Goal: Register for event/course

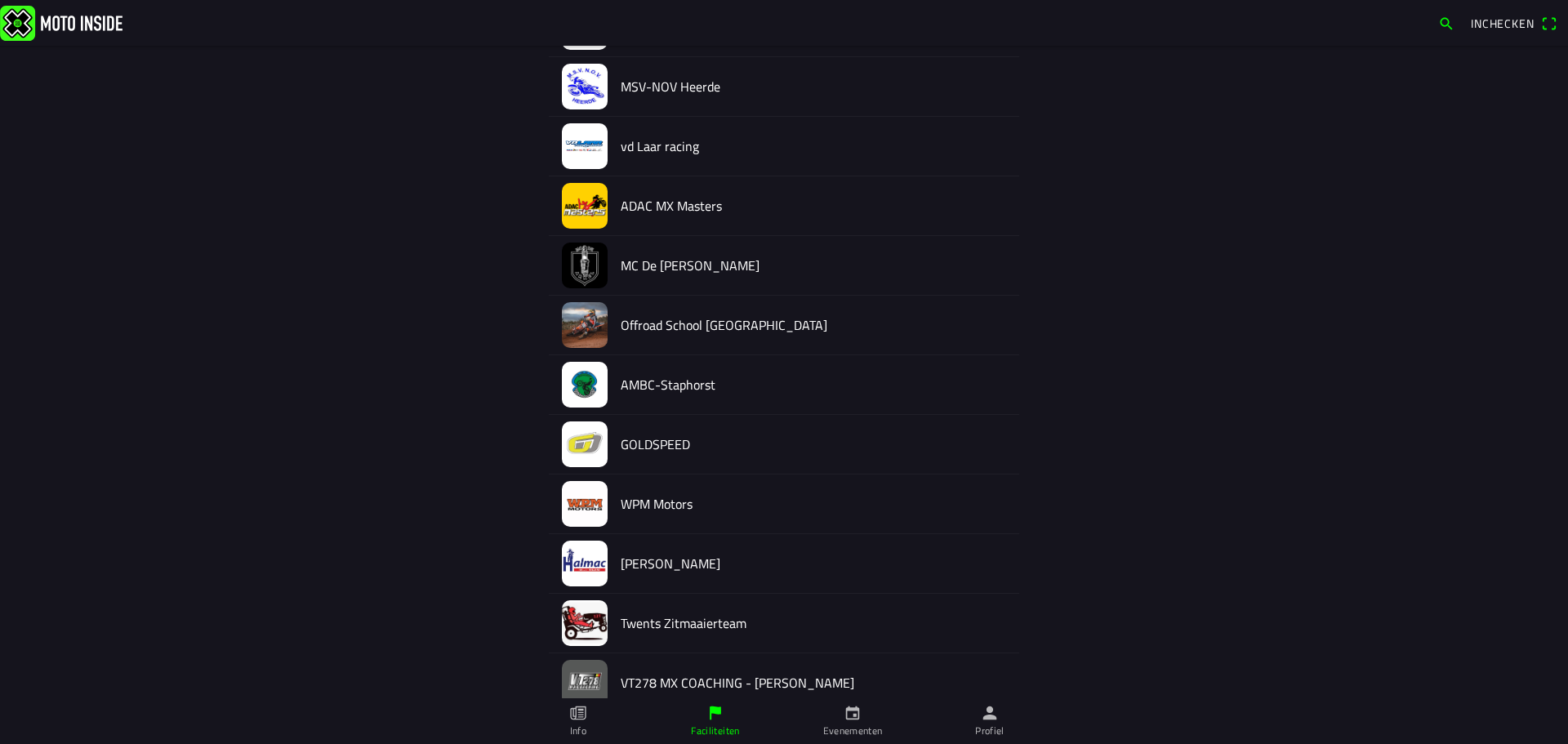
scroll to position [1472, 0]
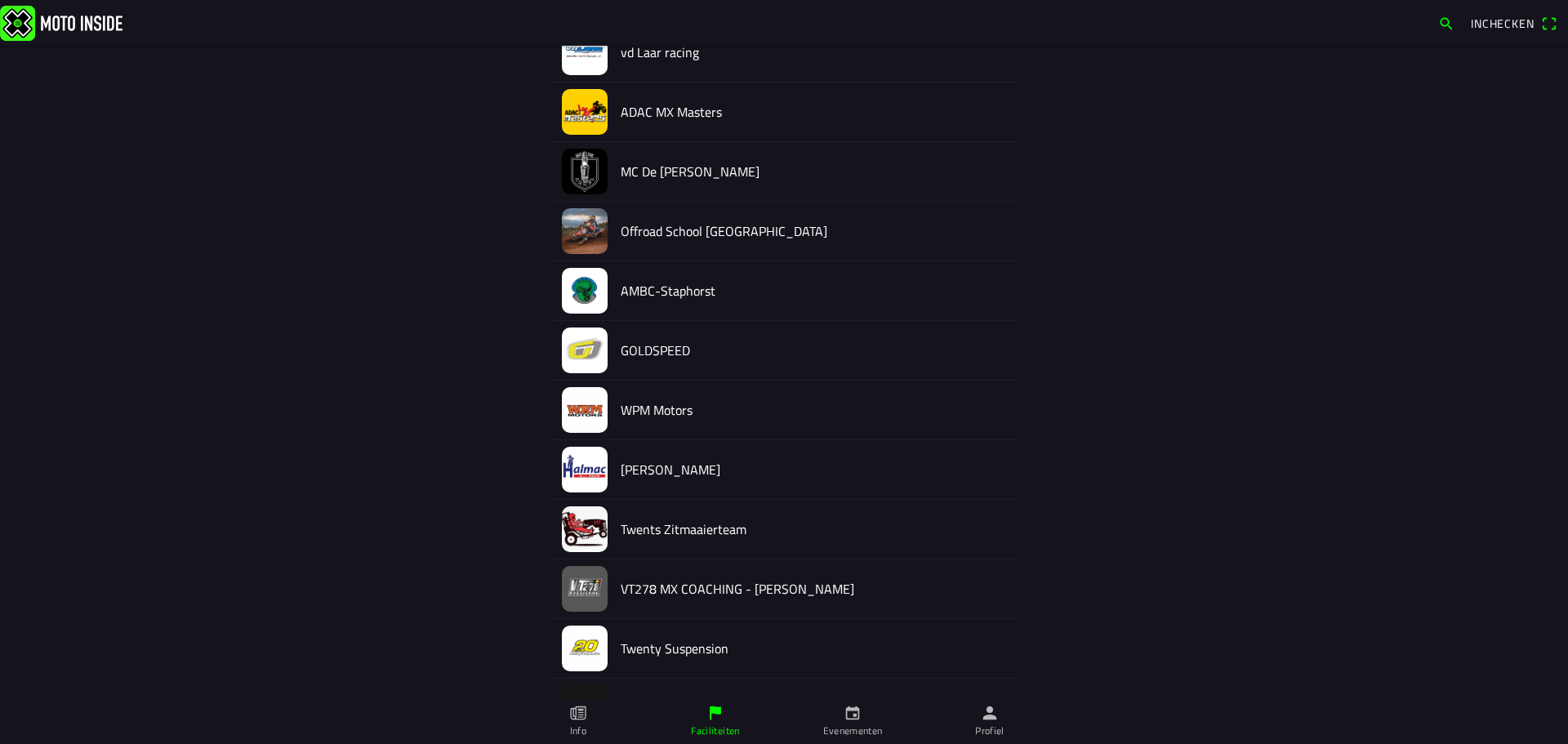
click at [575, 462] on img at bounding box center [585, 470] width 46 height 46
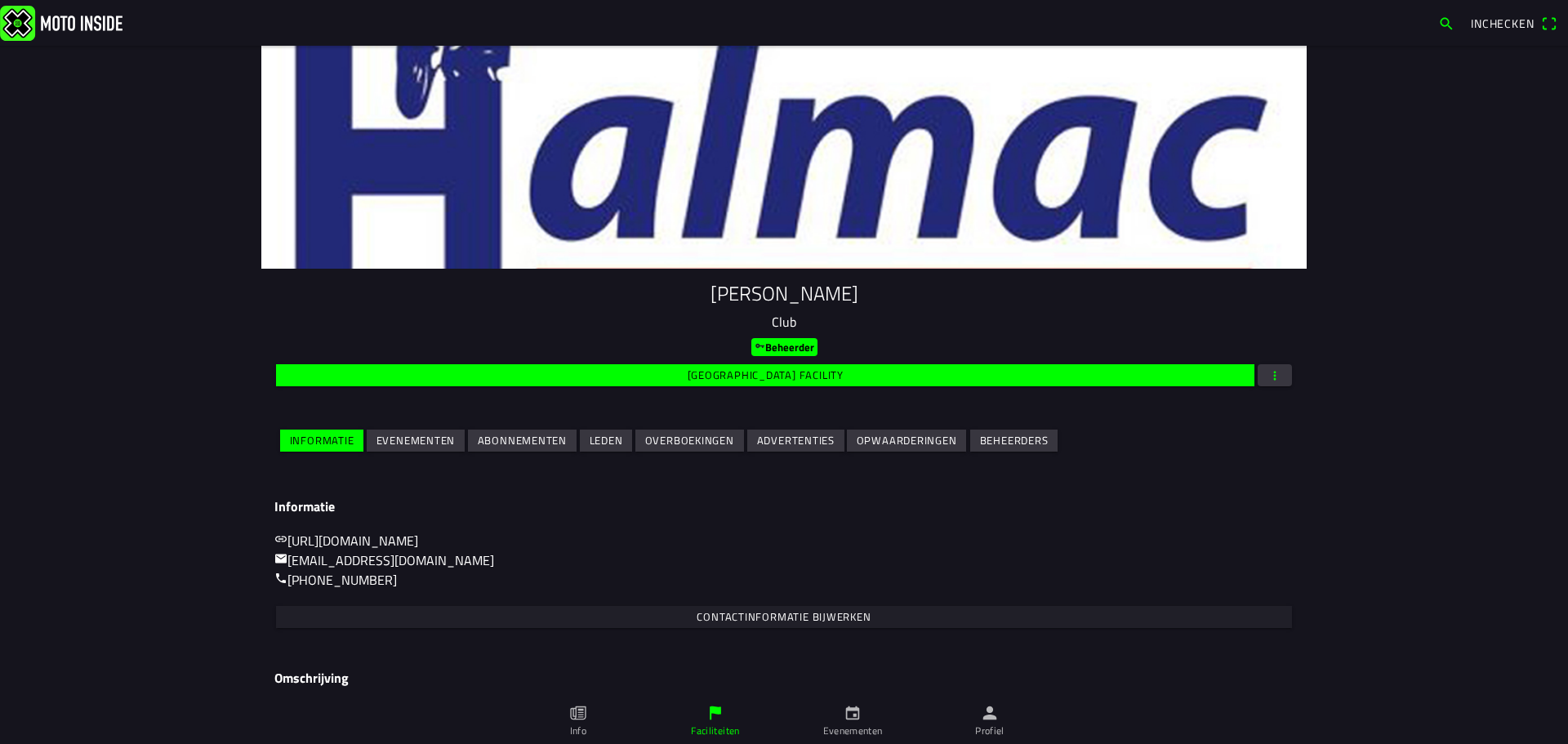
click at [0, 0] on slot "Evenementen" at bounding box center [0, 0] width 0 height 0
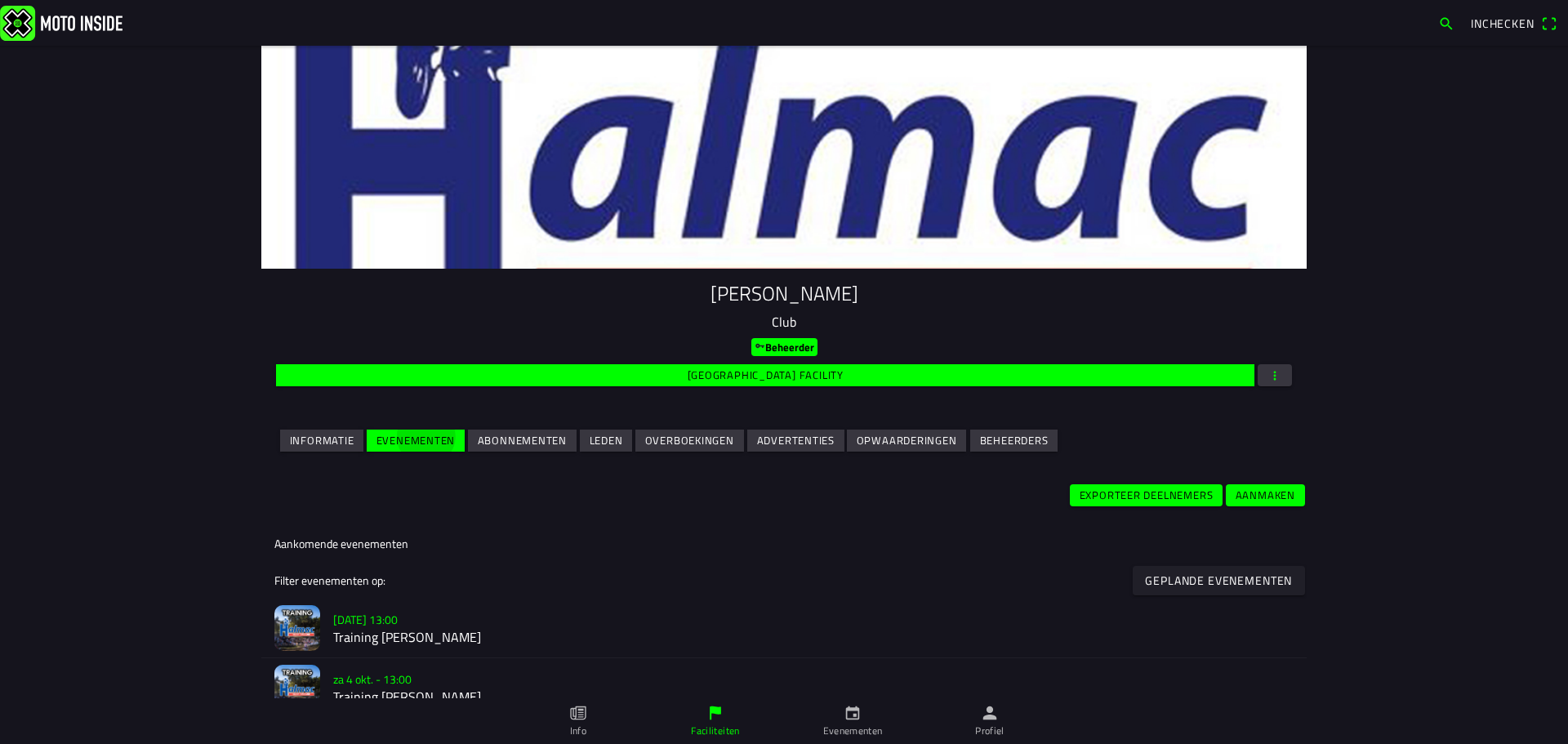
scroll to position [572, 0]
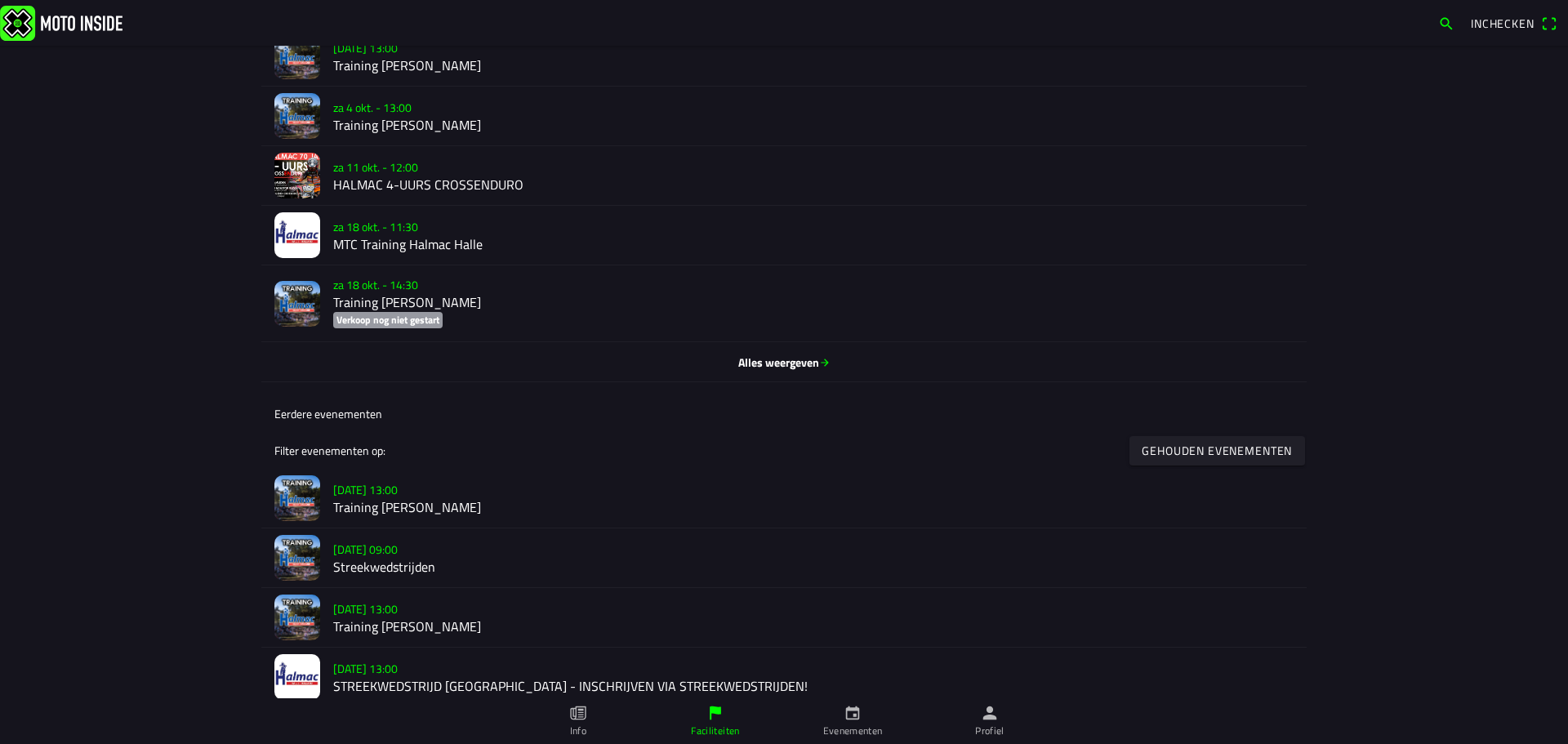
click at [370, 193] on h2 "HALMAC 4-UURS CROSSENDURO" at bounding box center [813, 185] width 961 height 15
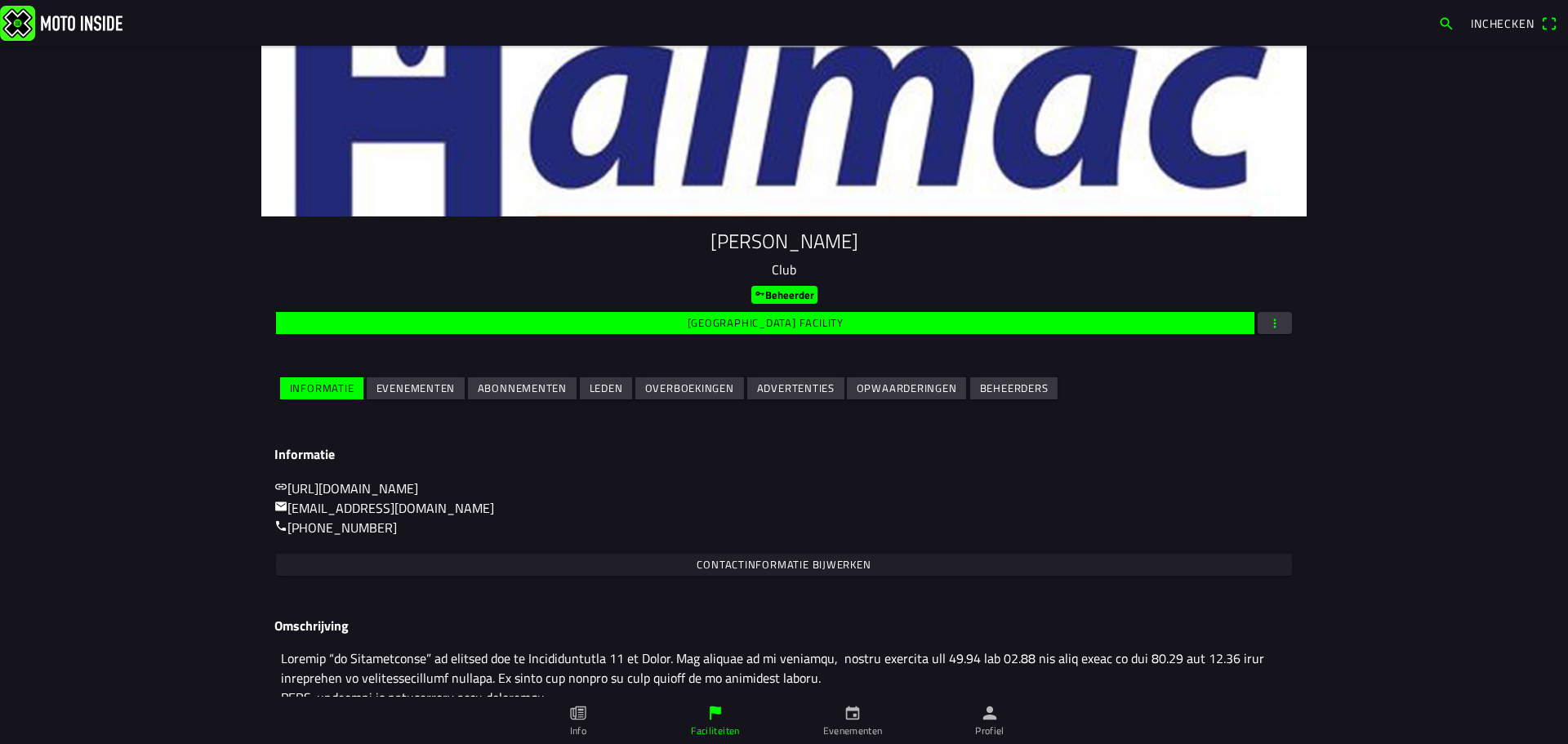
scroll to position [93, 0]
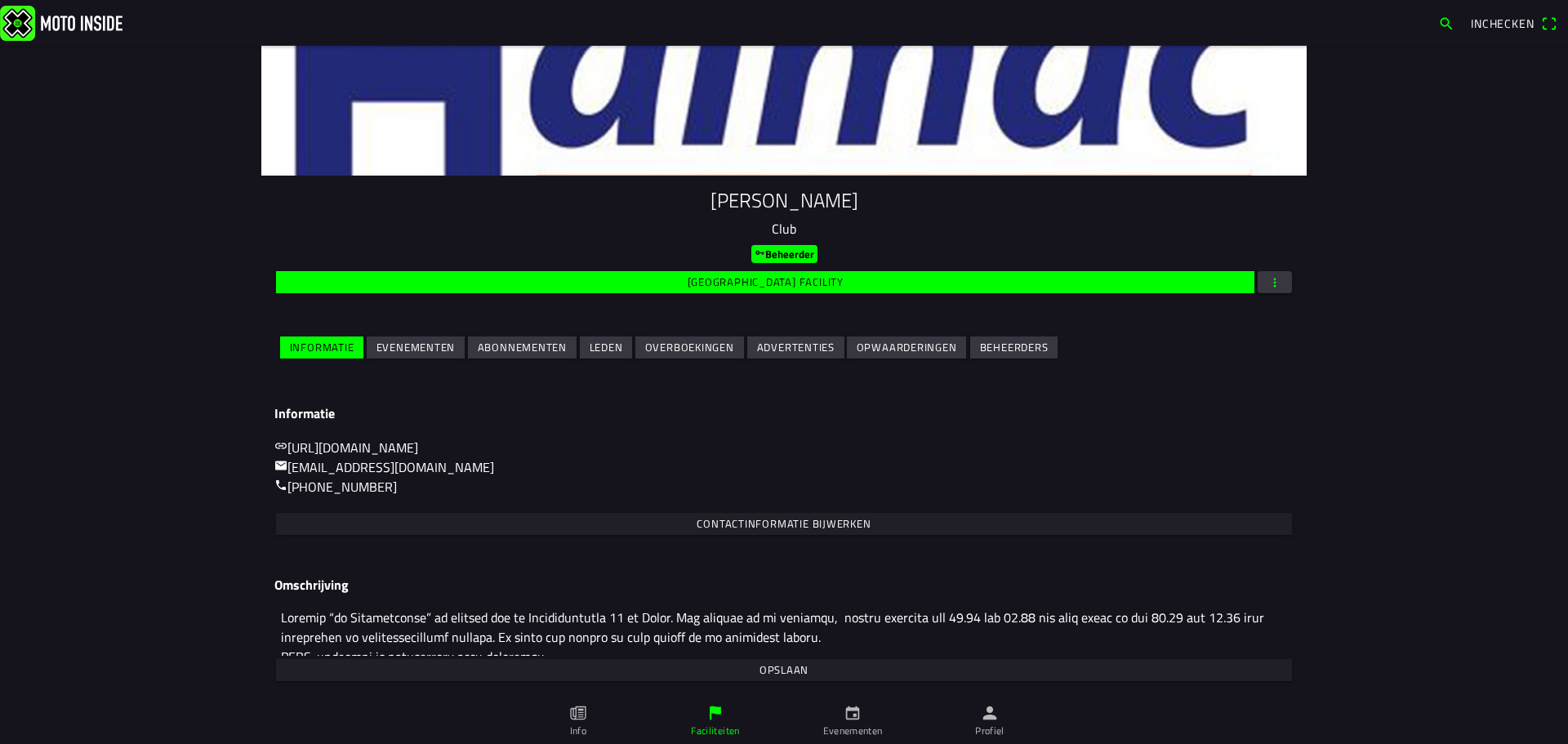
click at [0, 0] on slot "Evenementen" at bounding box center [0, 0] width 0 height 0
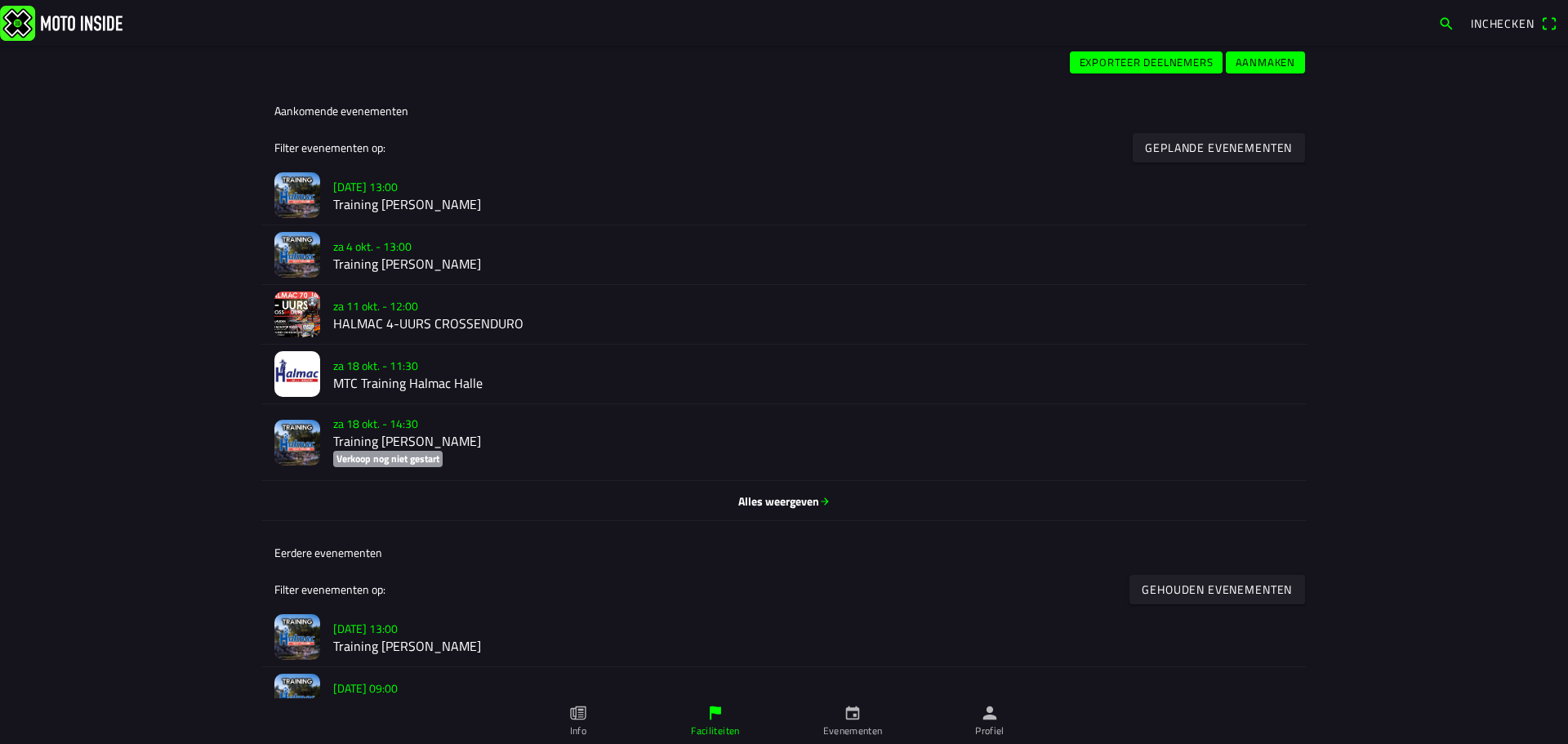
scroll to position [490, 0]
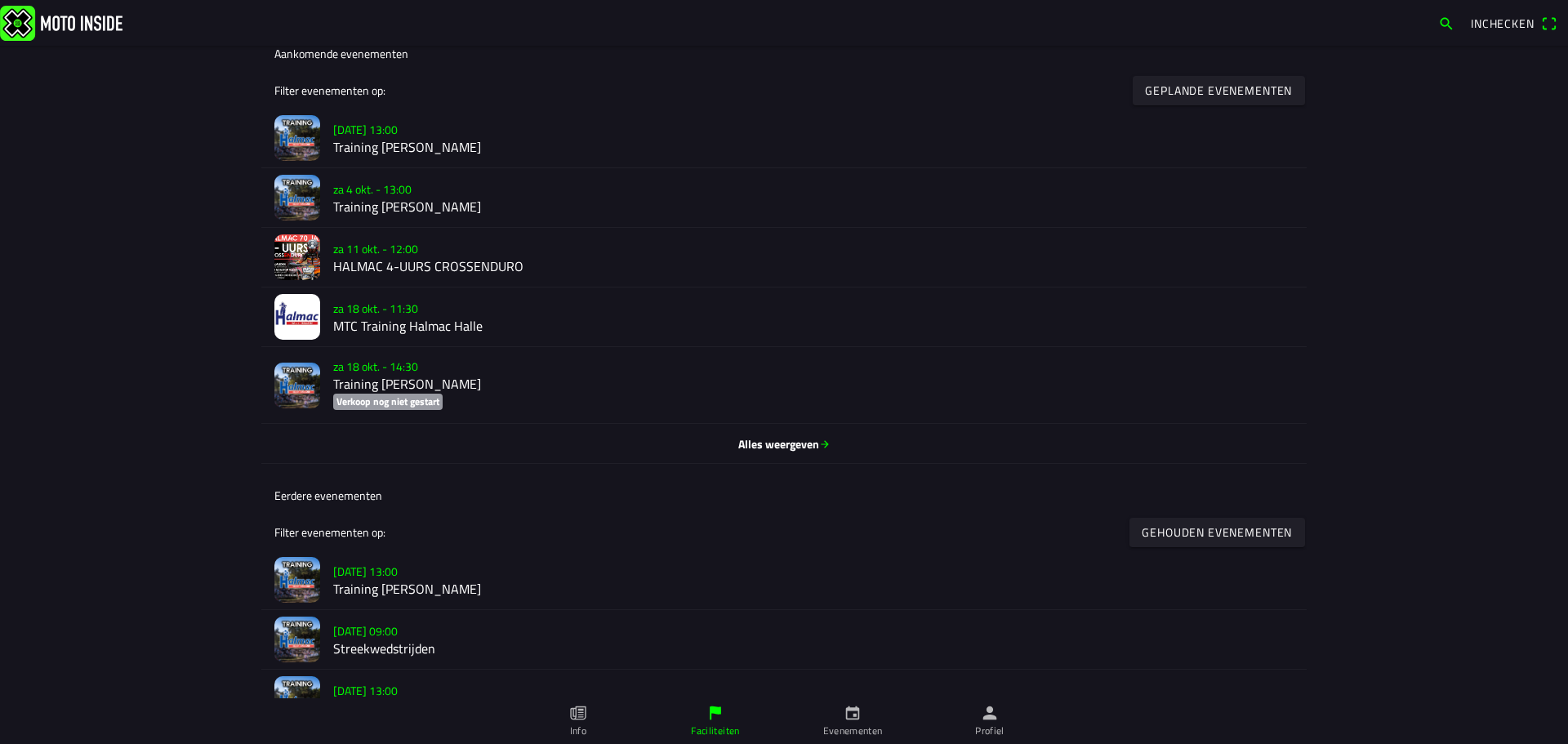
click at [455, 262] on h2 "HALMAC 4-UURS CROSSENDURO" at bounding box center [813, 266] width 961 height 15
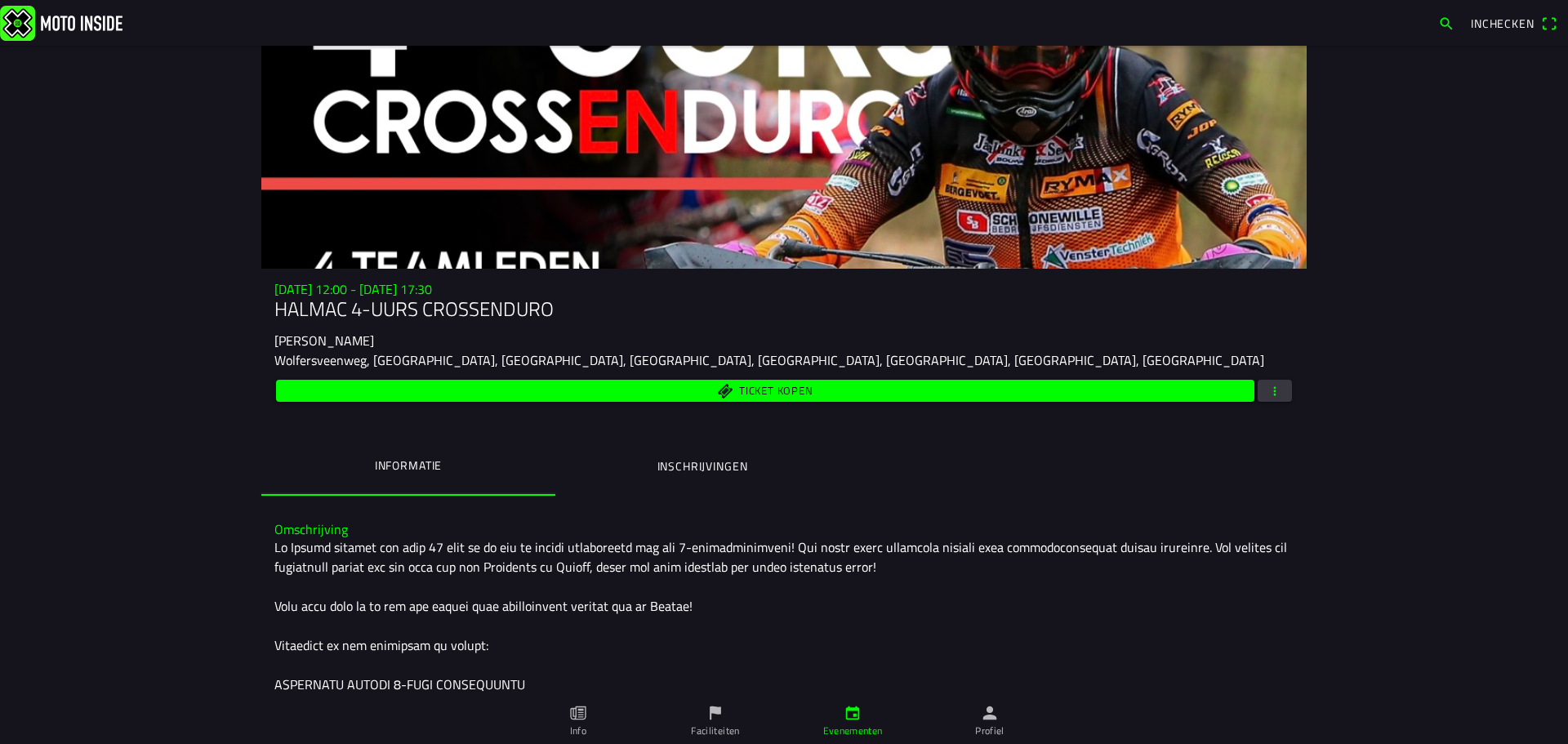
click at [683, 463] on ion-label "Inschrijvingen" at bounding box center [703, 466] width 91 height 18
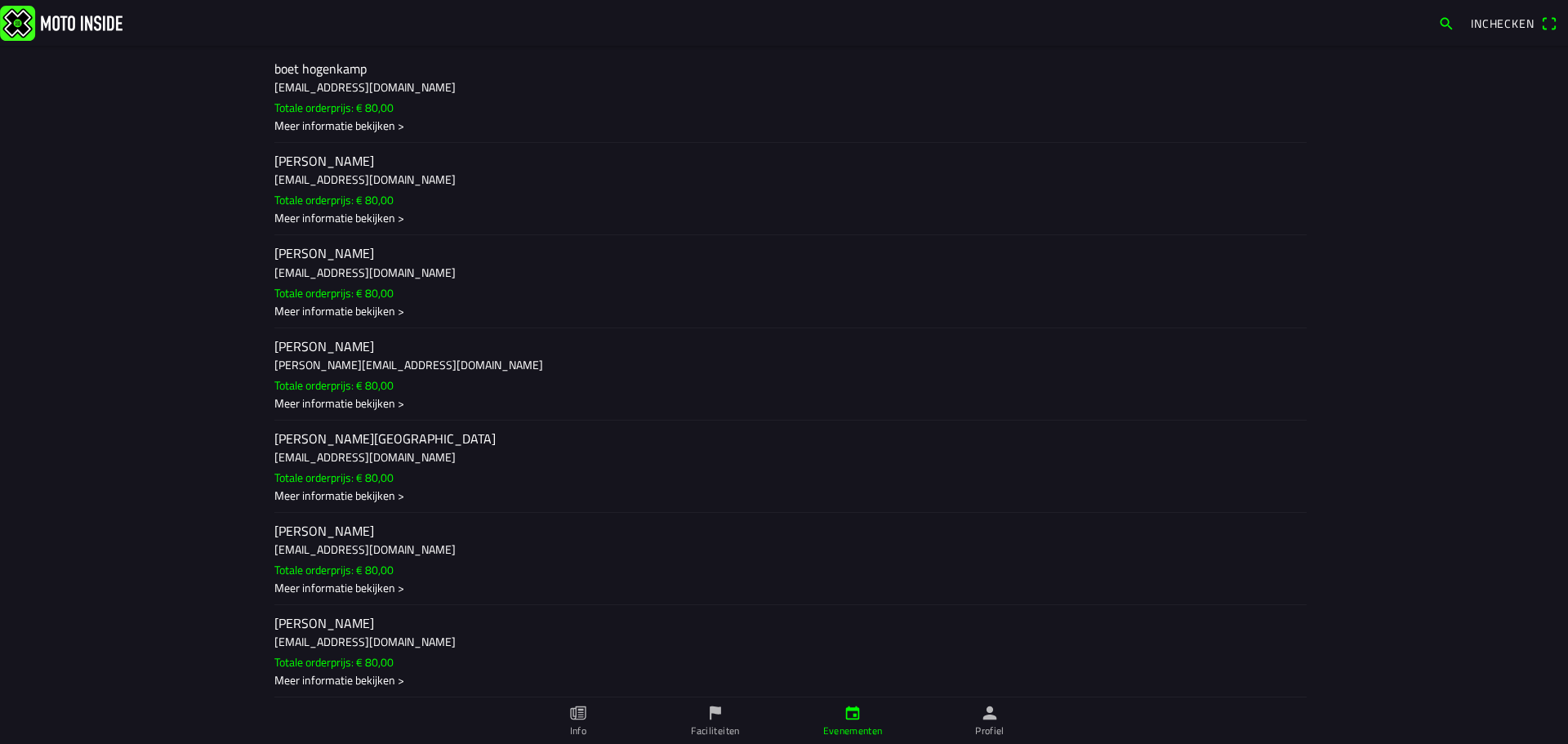
scroll to position [501, 0]
